Goal: Transaction & Acquisition: Purchase product/service

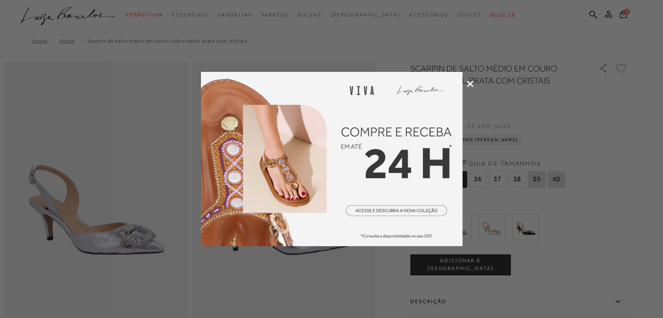
click at [466, 83] on div at bounding box center [331, 159] width 663 height 318
click at [466, 81] on div at bounding box center [331, 159] width 663 height 318
click at [471, 83] on icon at bounding box center [470, 84] width 7 height 7
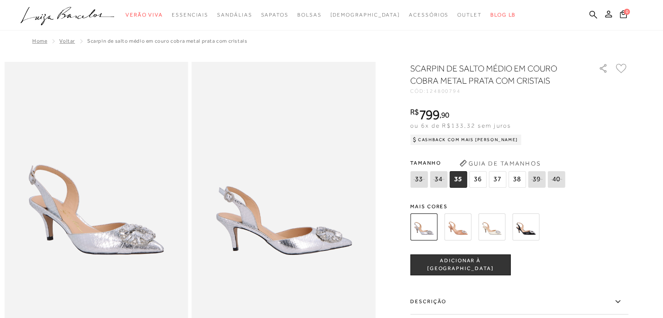
click at [490, 237] on img at bounding box center [491, 227] width 27 height 27
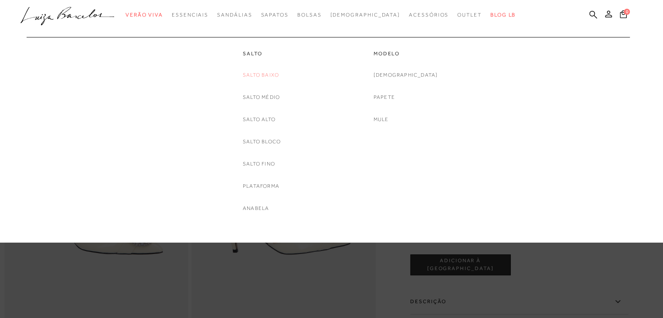
click at [246, 72] on link "Salto Baixo" at bounding box center [261, 75] width 36 height 9
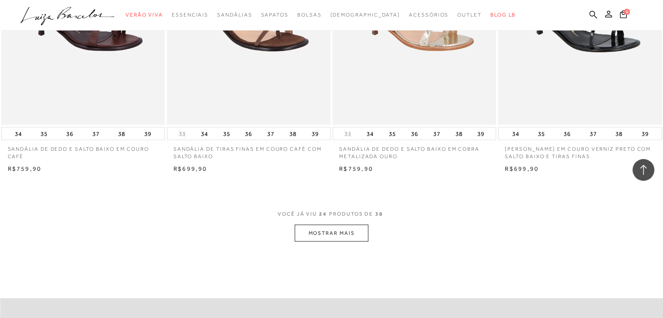
scroll to position [1700, 0]
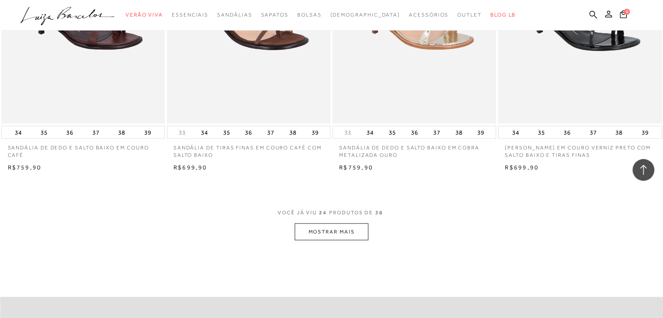
click at [338, 230] on button "MOSTRAR MAIS" at bounding box center [331, 232] width 73 height 17
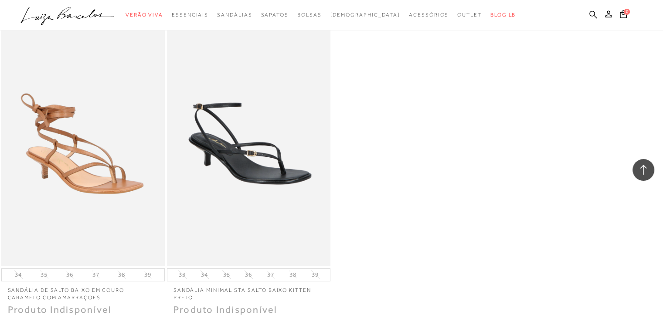
scroll to position [2747, 0]
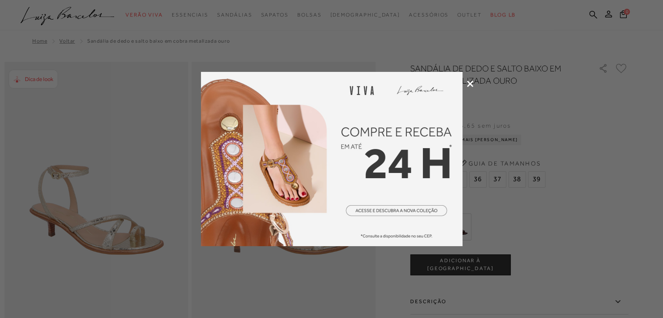
click at [335, 35] on div at bounding box center [331, 159] width 663 height 318
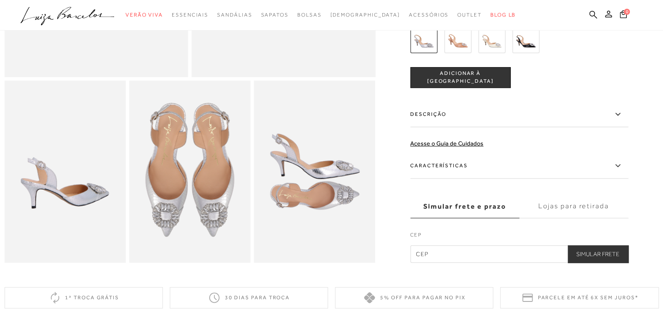
scroll to position [262, 0]
